Goal: Find specific page/section: Find specific page/section

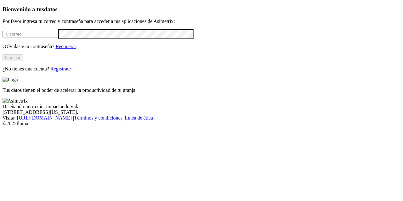
type input "[PERSON_NAME][EMAIL_ADDRESS][PERSON_NAME][DOMAIN_NAME]"
click at [23, 61] on button "Ingresar" at bounding box center [13, 58] width 20 height 7
